Goal: Task Accomplishment & Management: Manage account settings

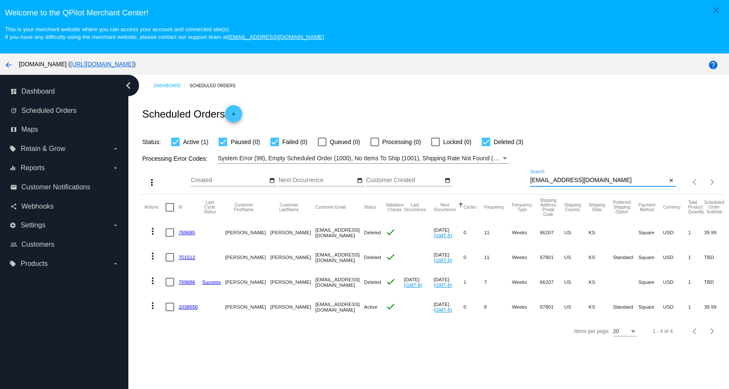
click at [593, 181] on input "[EMAIL_ADDRESS][DOMAIN_NAME]" at bounding box center [598, 180] width 136 height 7
click at [182, 310] on link "1038550" at bounding box center [187, 307] width 19 height 6
click at [254, 343] on div "Items per page: 20 1 - 4 of 4" at bounding box center [432, 331] width 584 height 24
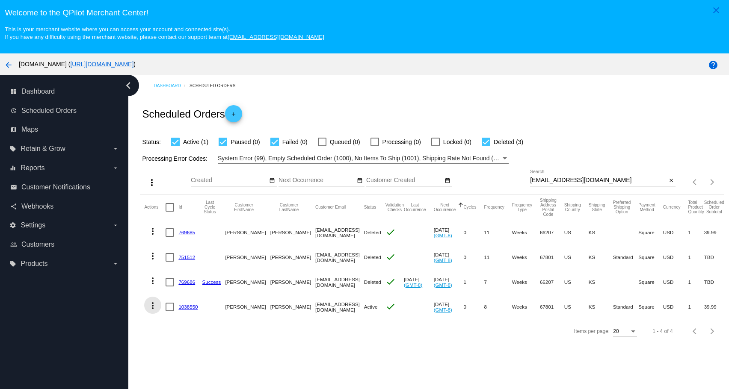
click at [151, 308] on mat-icon "more_vert" at bounding box center [153, 306] width 10 height 10
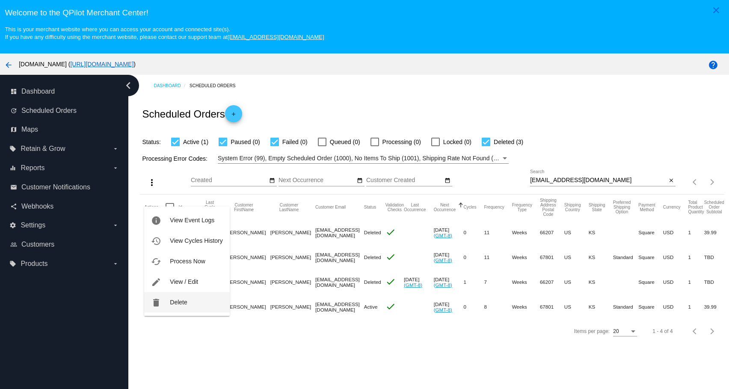
click at [163, 305] on button "delete Delete" at bounding box center [186, 302] width 85 height 21
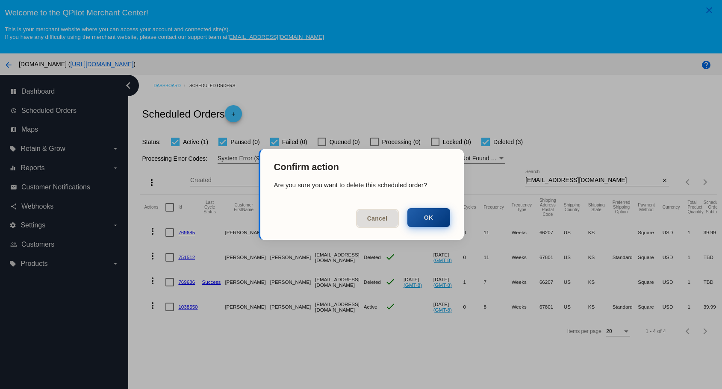
click at [420, 222] on button "OK" at bounding box center [429, 217] width 43 height 19
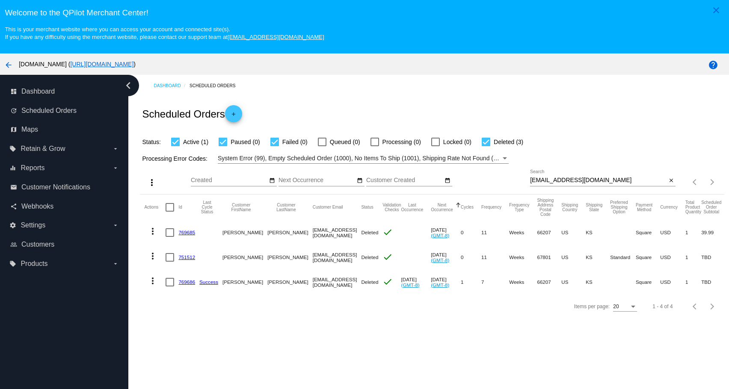
click at [621, 180] on input "[EMAIL_ADDRESS][DOMAIN_NAME]" at bounding box center [598, 180] width 136 height 7
type input "[EMAIL_ADDRESS][DOMAIN_NAME]"
